Goal: Find specific page/section: Find specific page/section

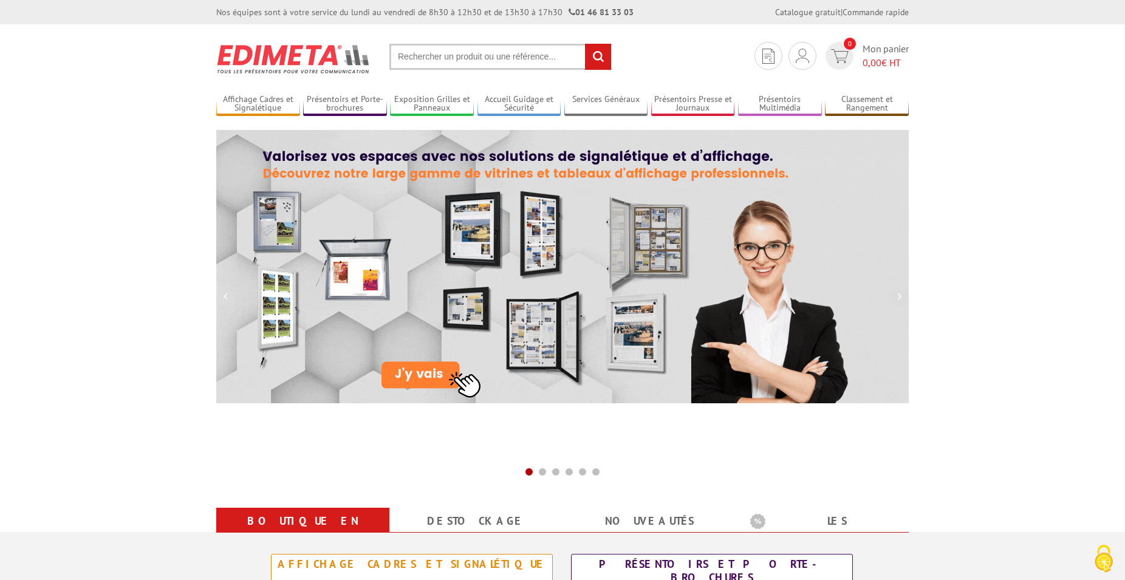
click at [424, 60] on input "text" at bounding box center [500, 57] width 222 height 26
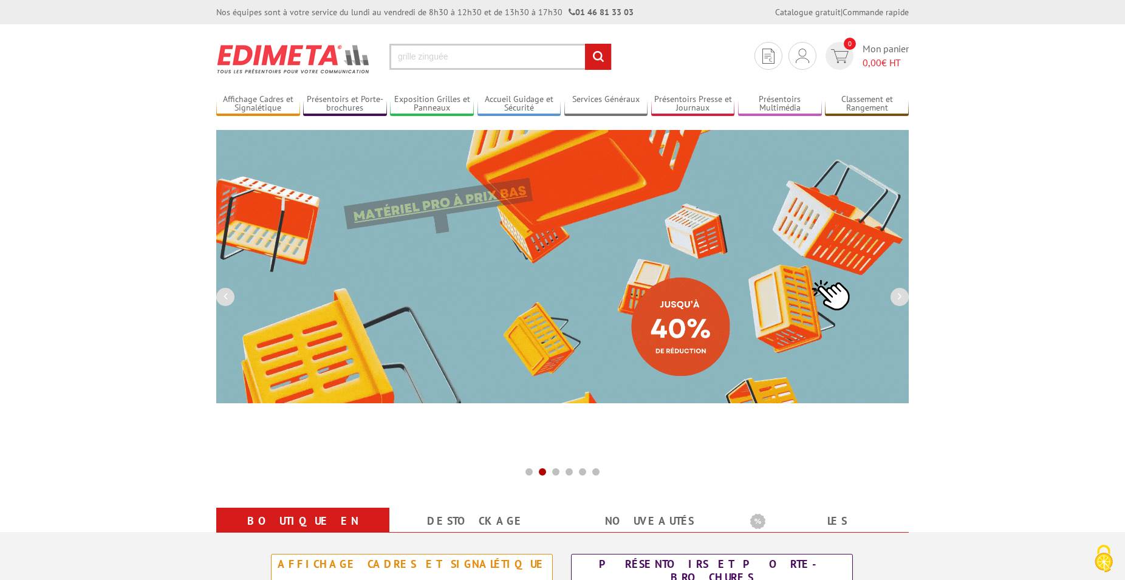
type input "grille zinguée"
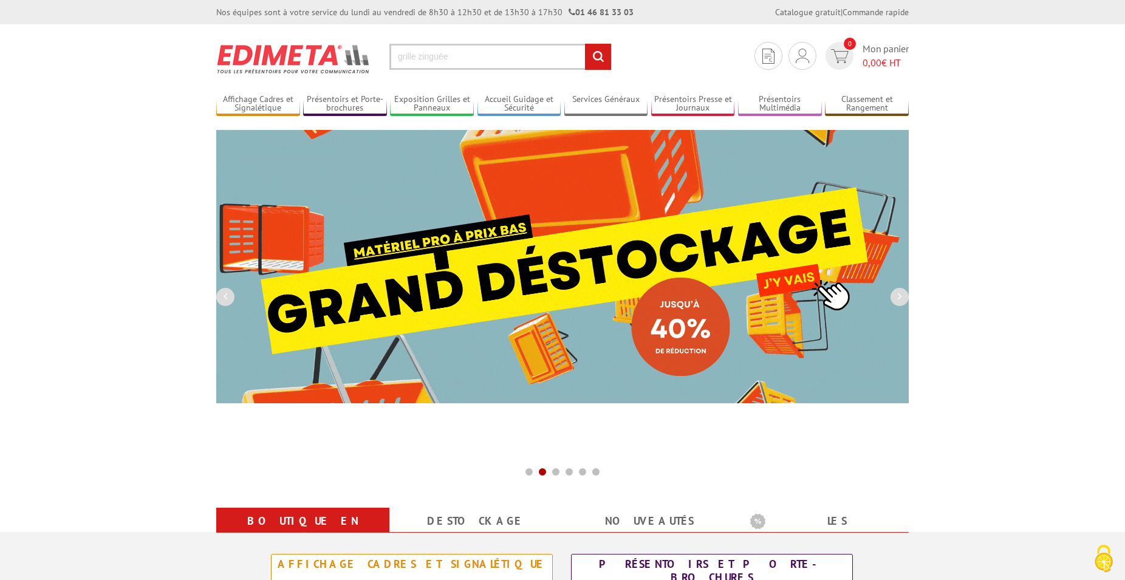
click at [585, 44] on input "rechercher" at bounding box center [598, 57] width 26 height 26
